Goal: Check status

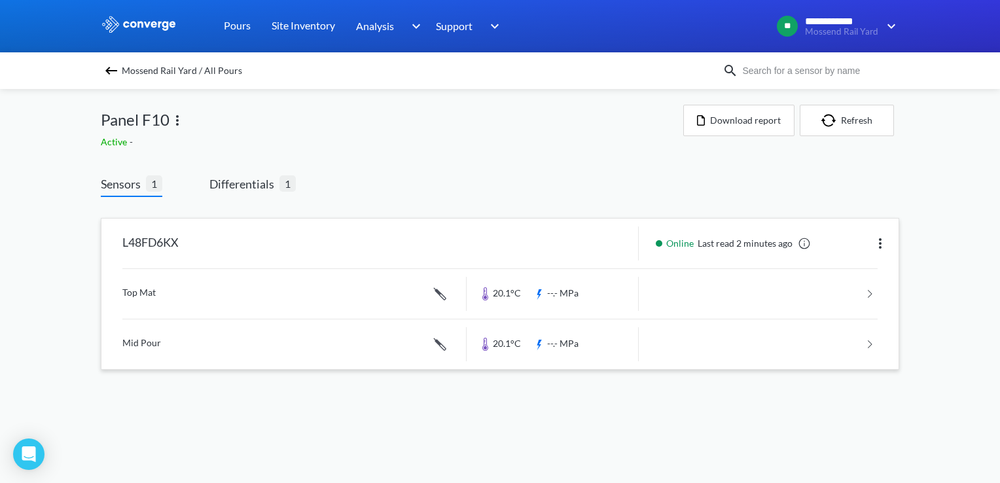
click at [227, 291] on link at bounding box center [499, 294] width 755 height 50
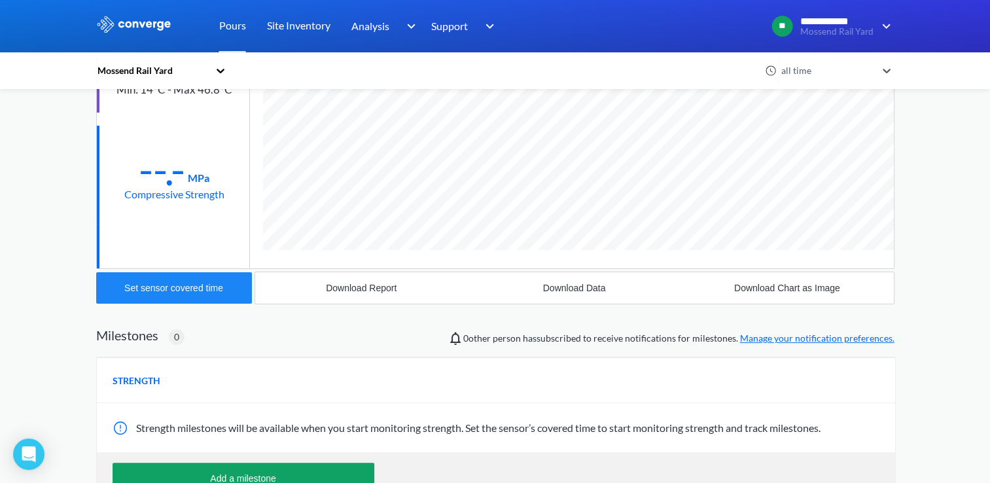
scroll to position [328, 0]
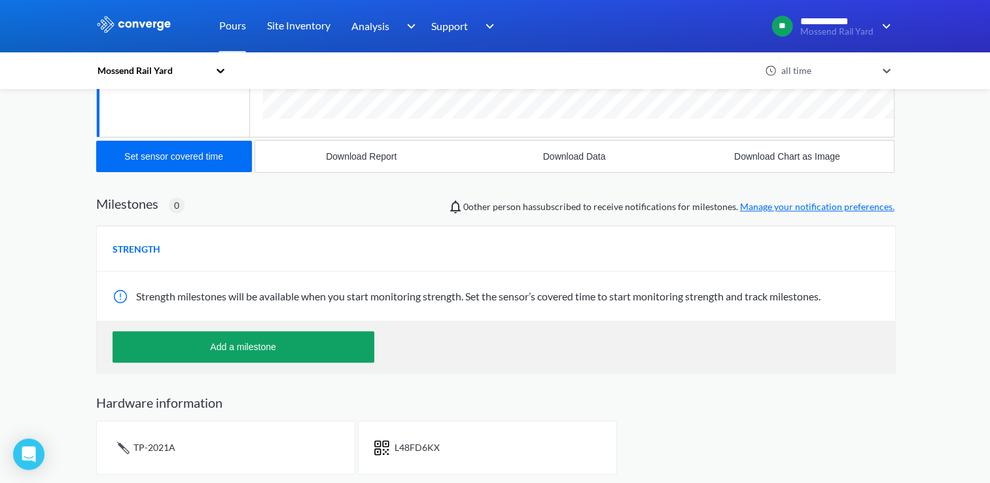
click at [159, 28] on img at bounding box center [134, 24] width 76 height 17
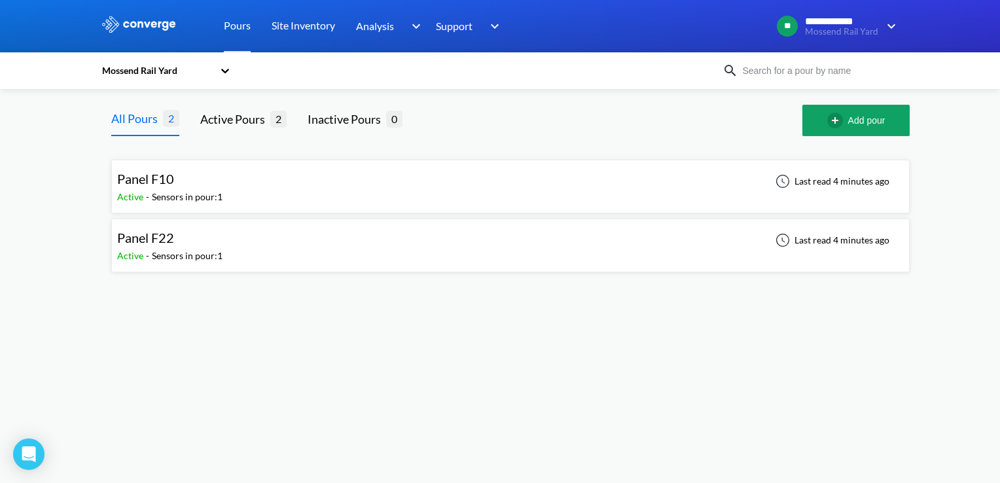
click at [230, 243] on div "Panel F22 Active - Sensors in pour: 1 Last read 4 minutes ago" at bounding box center [510, 246] width 787 height 42
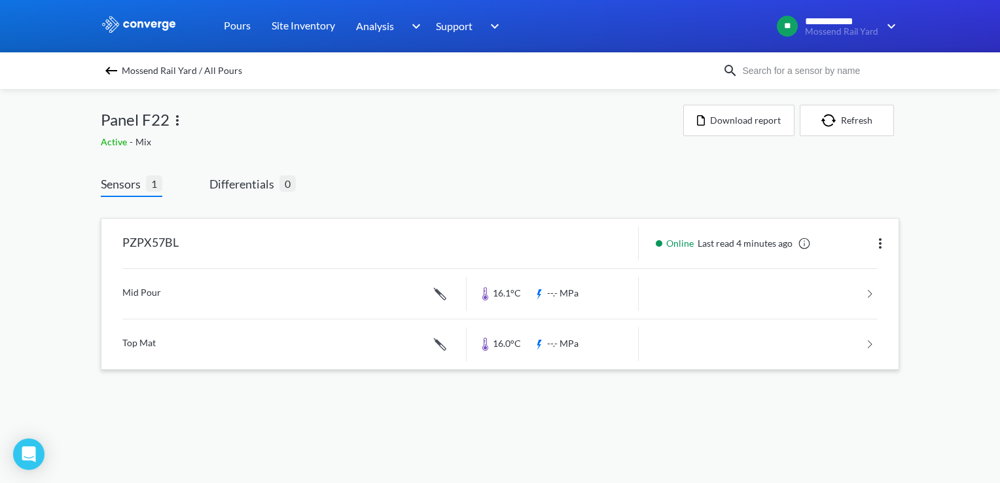
click at [156, 281] on link at bounding box center [499, 294] width 755 height 50
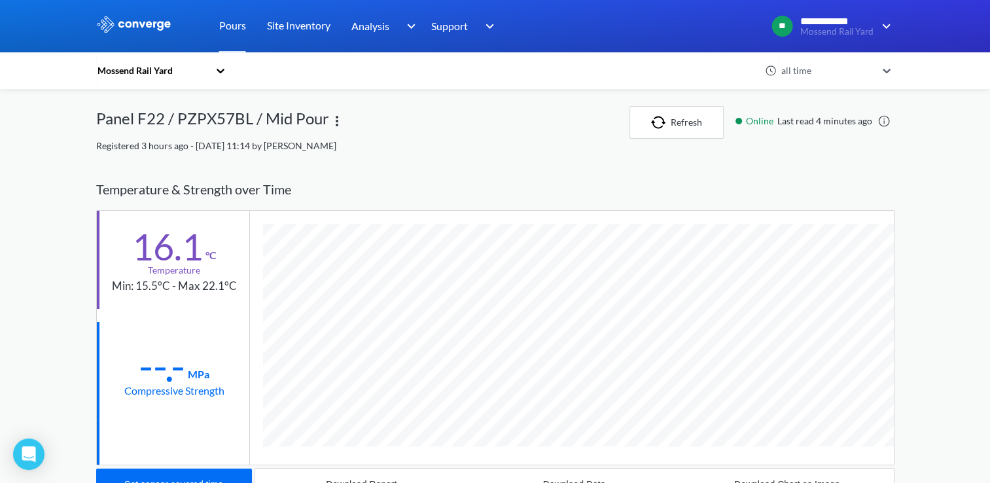
scroll to position [695, 799]
